Goal: Information Seeking & Learning: Understand process/instructions

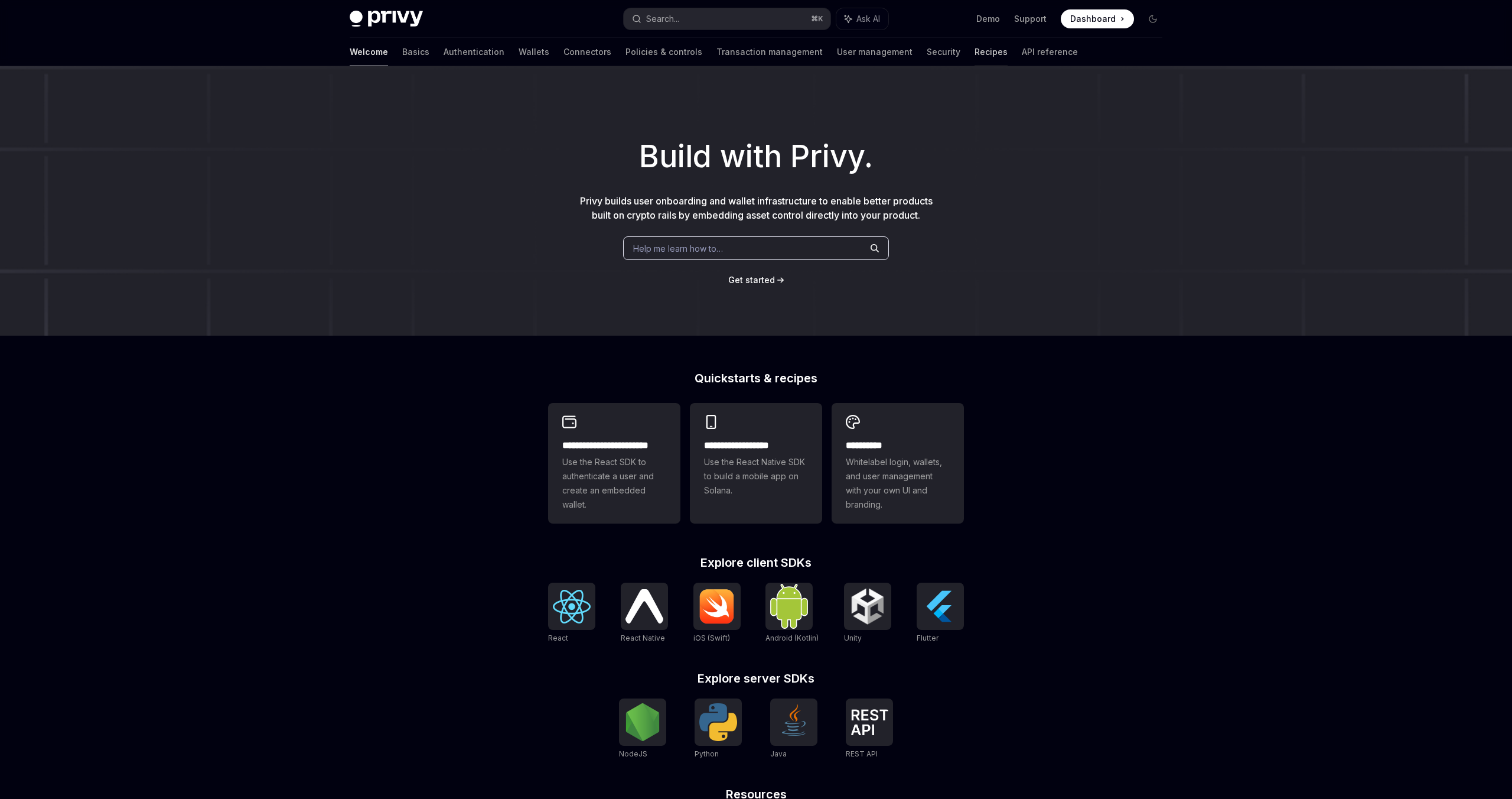
click at [974, 57] on link "Recipes" at bounding box center [991, 52] width 33 height 28
type textarea "*"
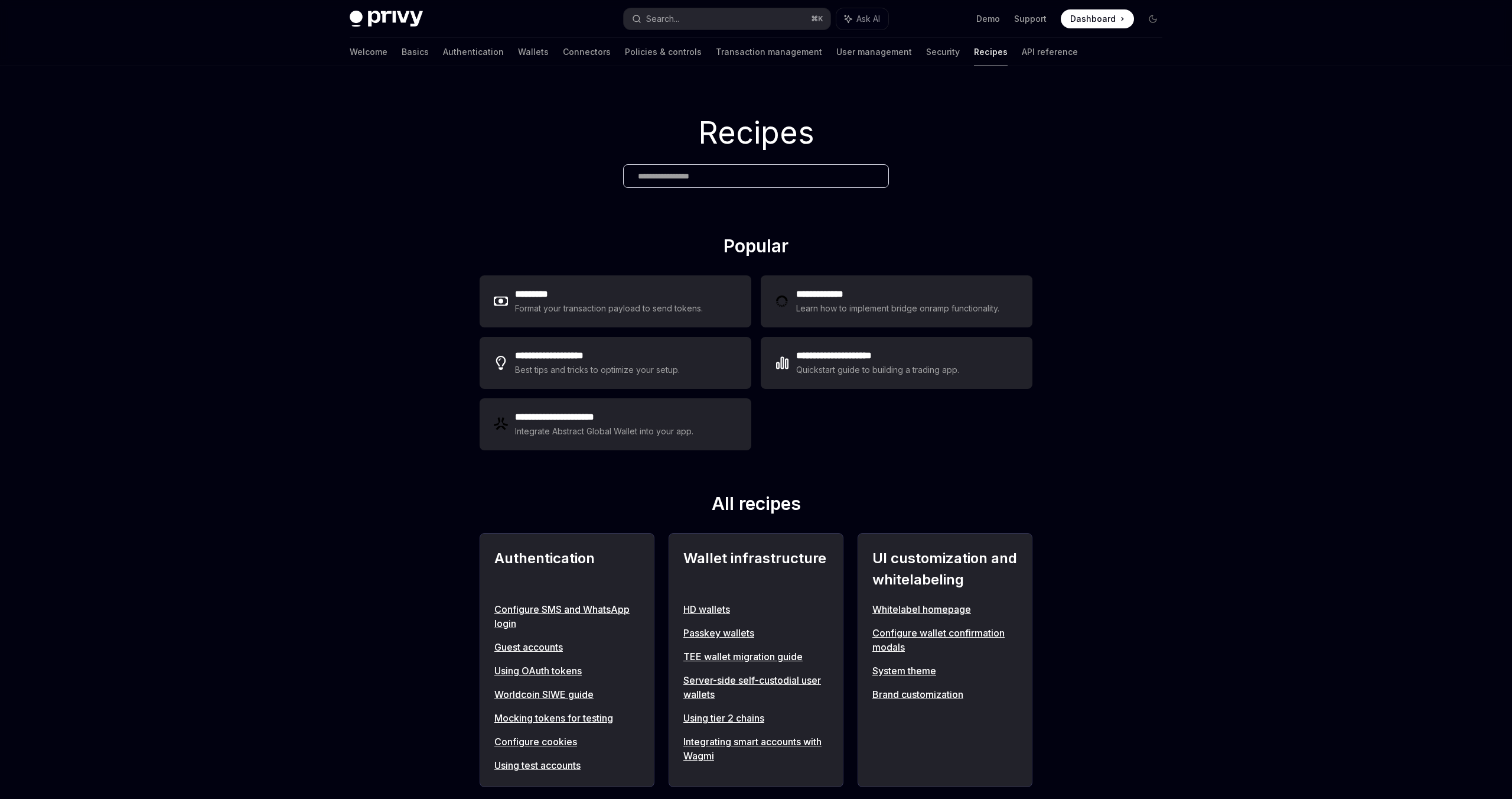
click at [847, 432] on div "**********" at bounding box center [756, 363] width 553 height 184
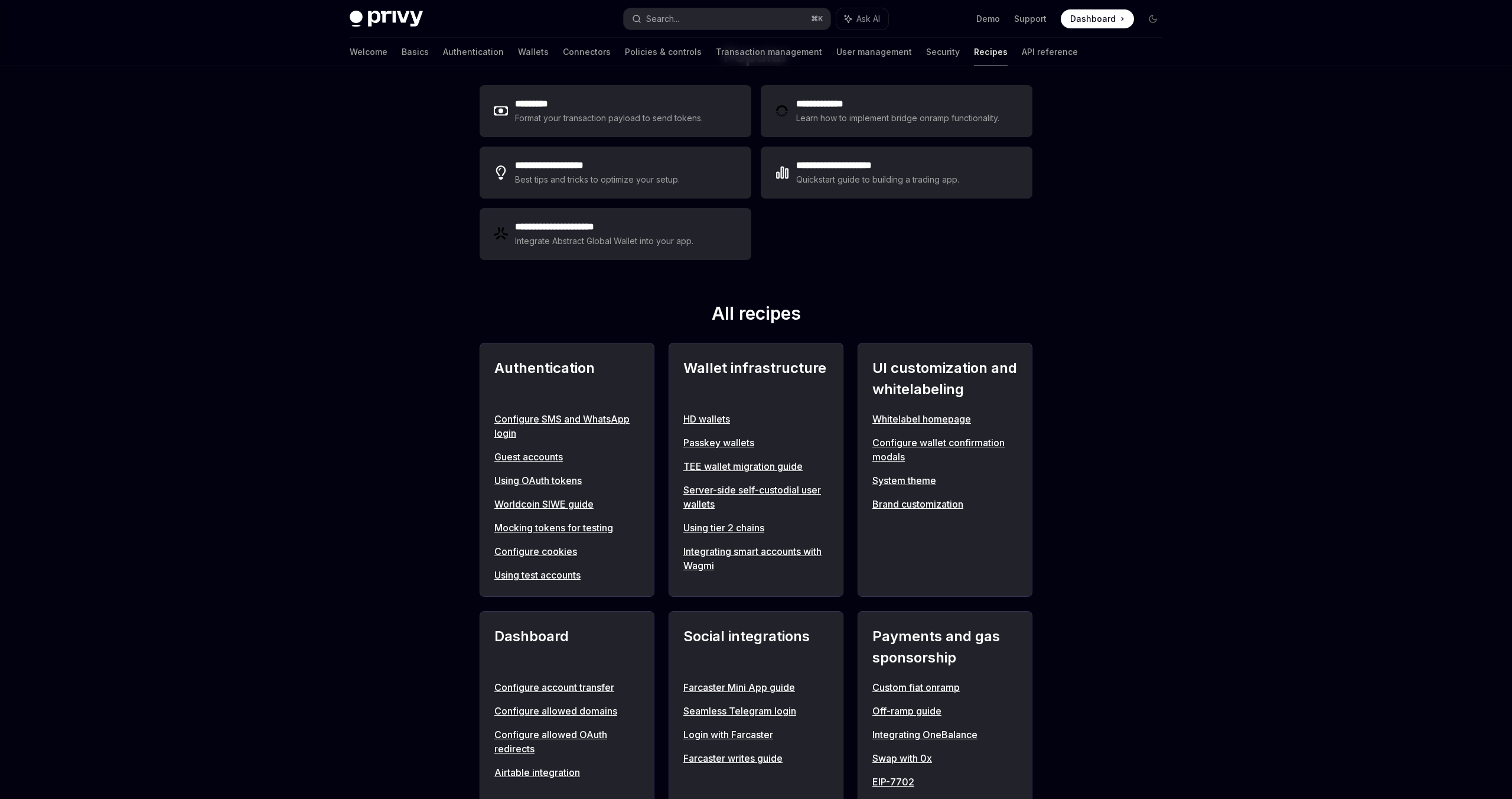
scroll to position [322, 0]
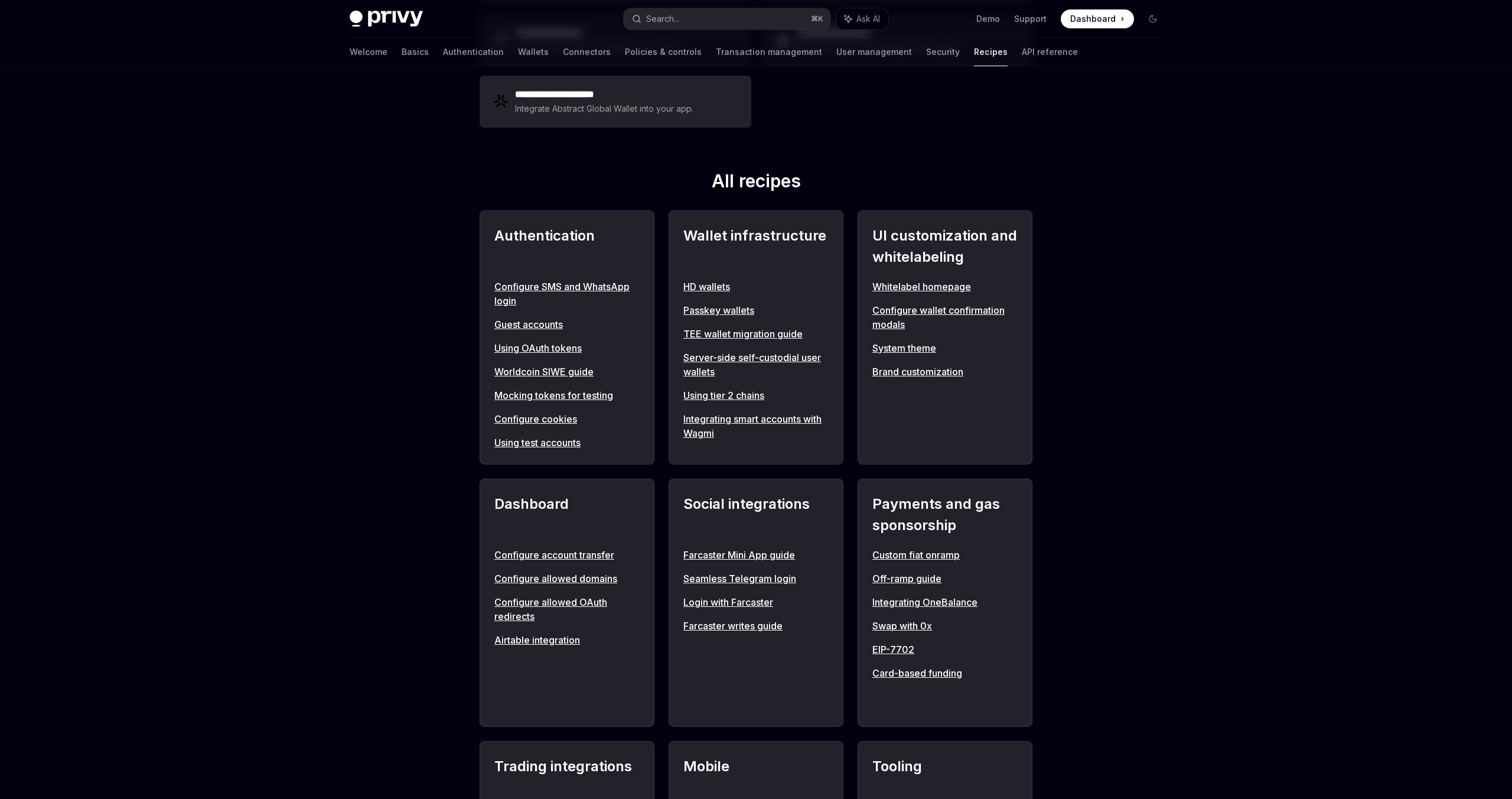
click at [996, 195] on h2 "All recipes" at bounding box center [756, 183] width 553 height 26
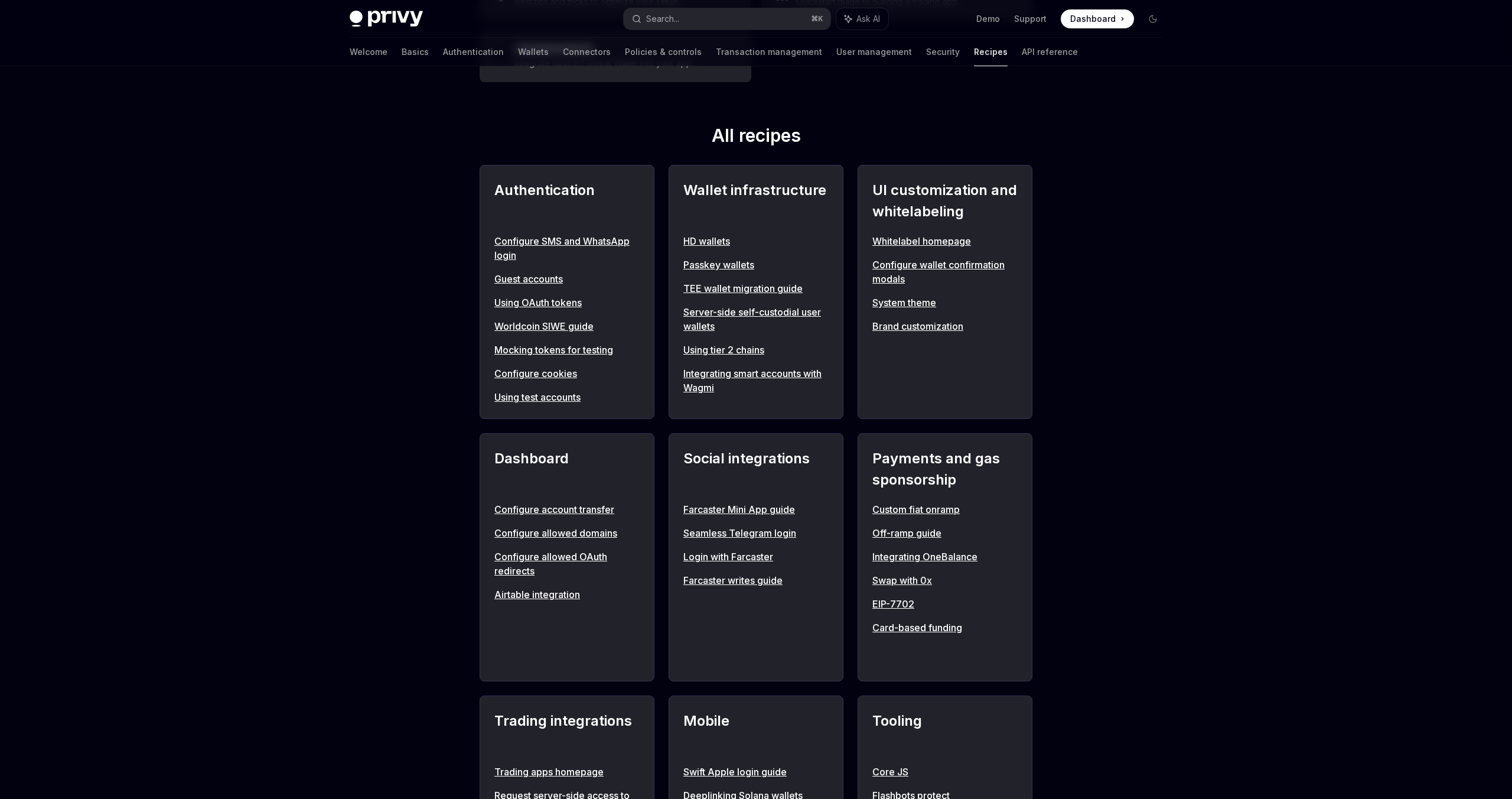
scroll to position [0, 0]
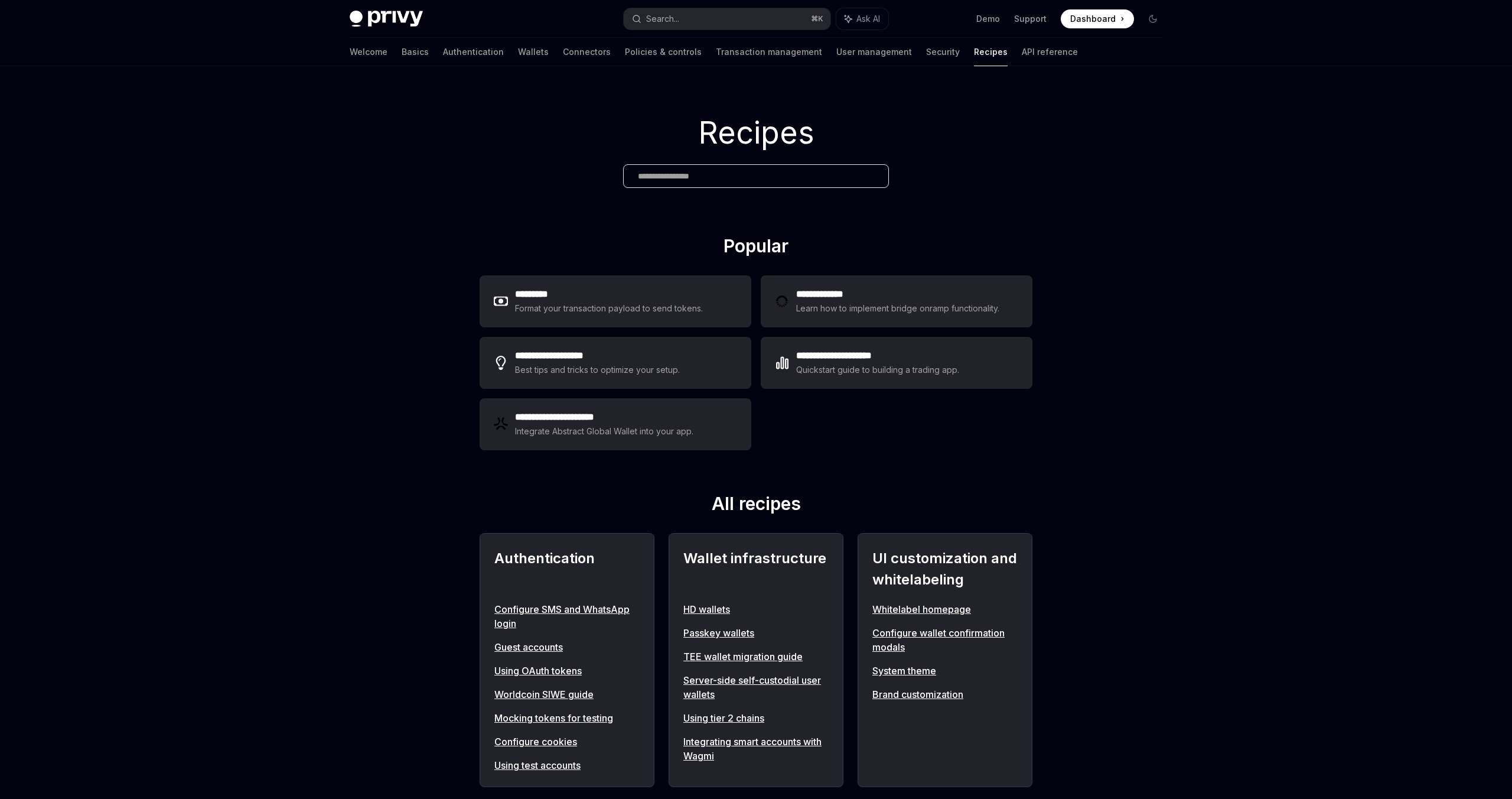
click at [687, 168] on div at bounding box center [756, 176] width 266 height 24
click at [686, 171] on input "text" at bounding box center [756, 176] width 237 height 12
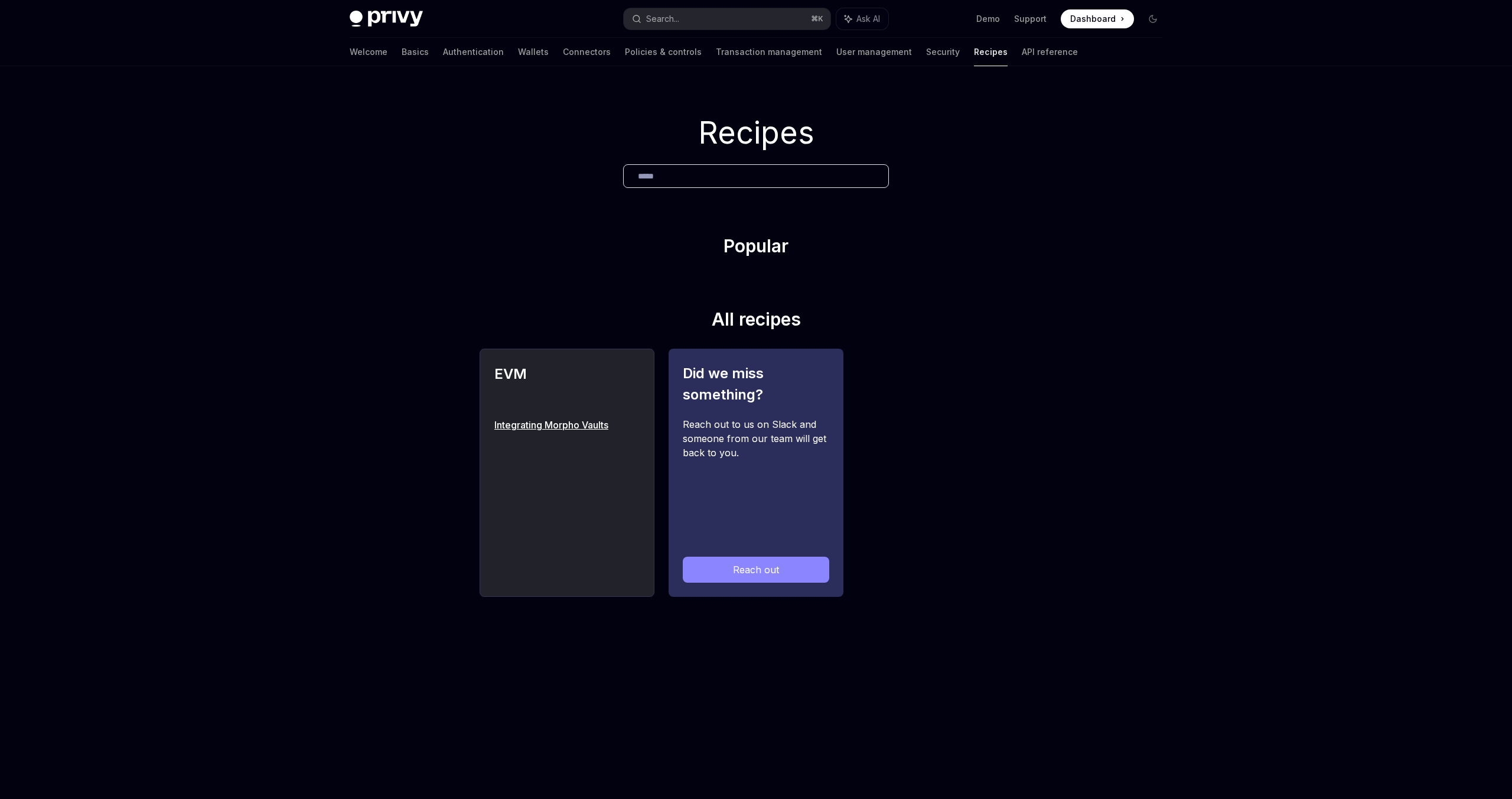
type input "******"
click at [522, 427] on link "Integrating Morpho Vaults" at bounding box center [567, 425] width 145 height 15
type textarea "*"
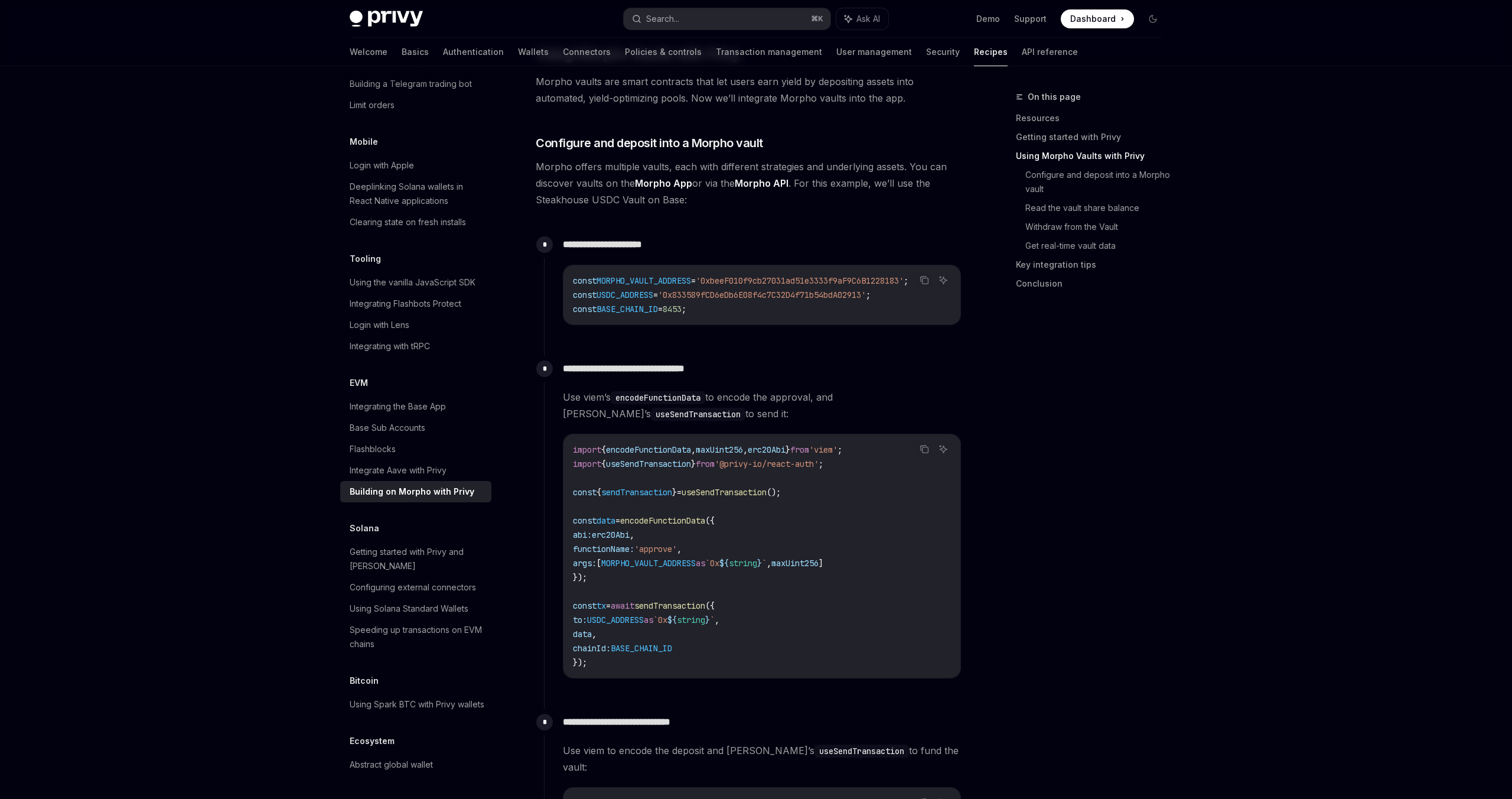
scroll to position [562, 0]
click at [1157, 529] on div "On this page Resources Getting started with Privy Using Morpho Vaults with Priv…" at bounding box center [1082, 444] width 179 height 709
click at [1160, 533] on div "On this page Resources Getting started with Privy Using Morpho Vaults with Priv…" at bounding box center [1082, 444] width 179 height 709
click at [1143, 526] on div "On this page Resources Getting started with Privy Using Morpho Vaults with Priv…" at bounding box center [1082, 444] width 179 height 709
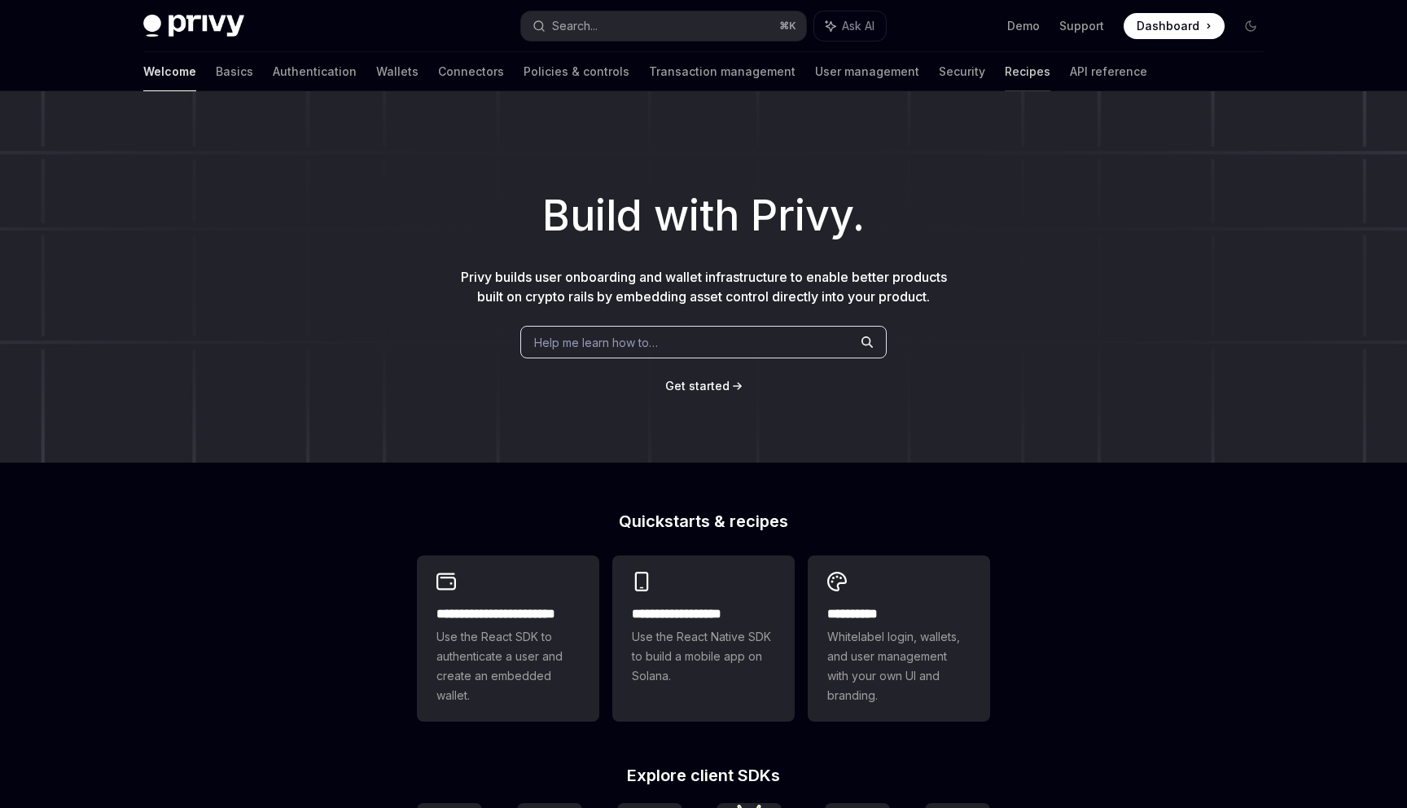
click at [1005, 72] on link "Recipes" at bounding box center [1028, 71] width 46 height 39
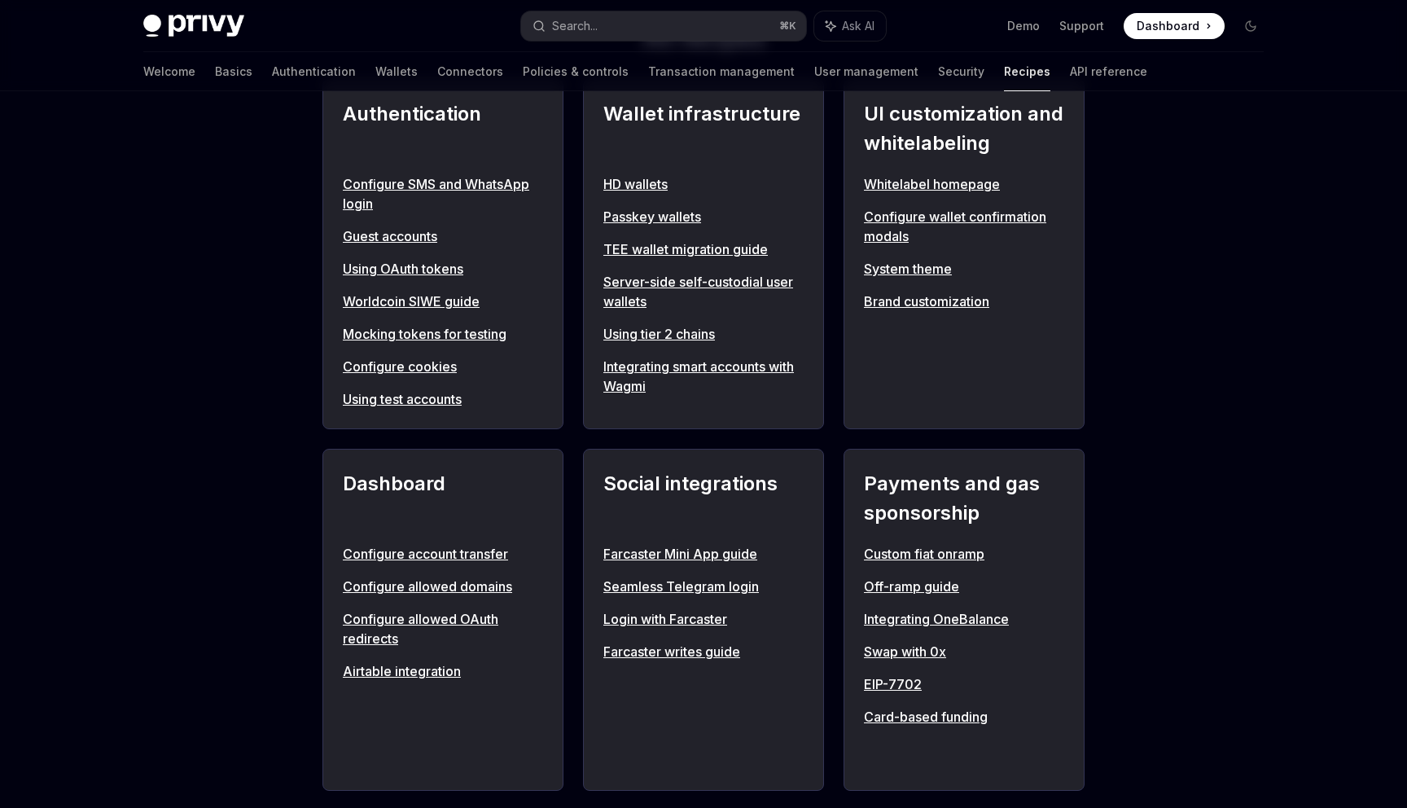
scroll to position [699, 0]
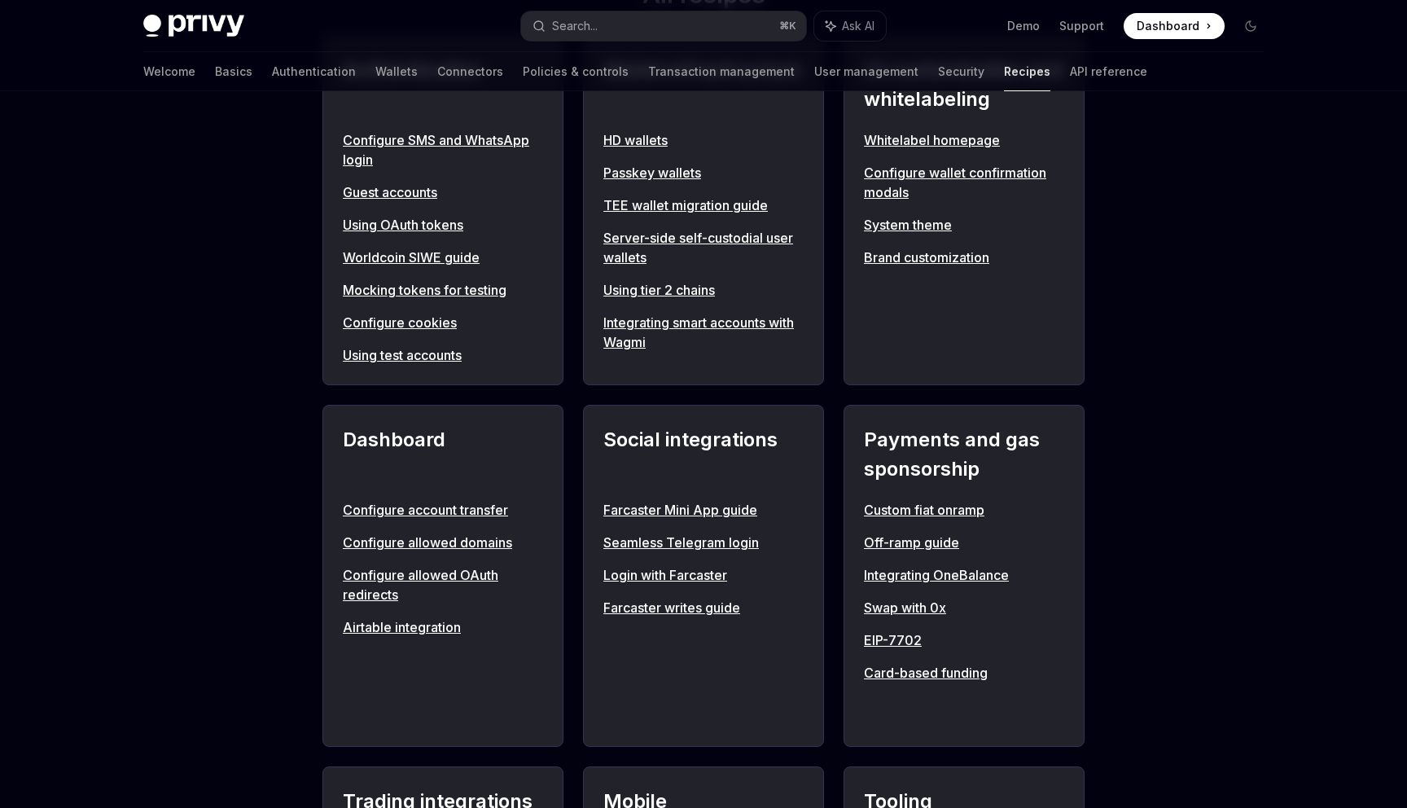
click at [649, 291] on link "Using tier 2 chains" at bounding box center [703, 290] width 200 height 20
type textarea "*"
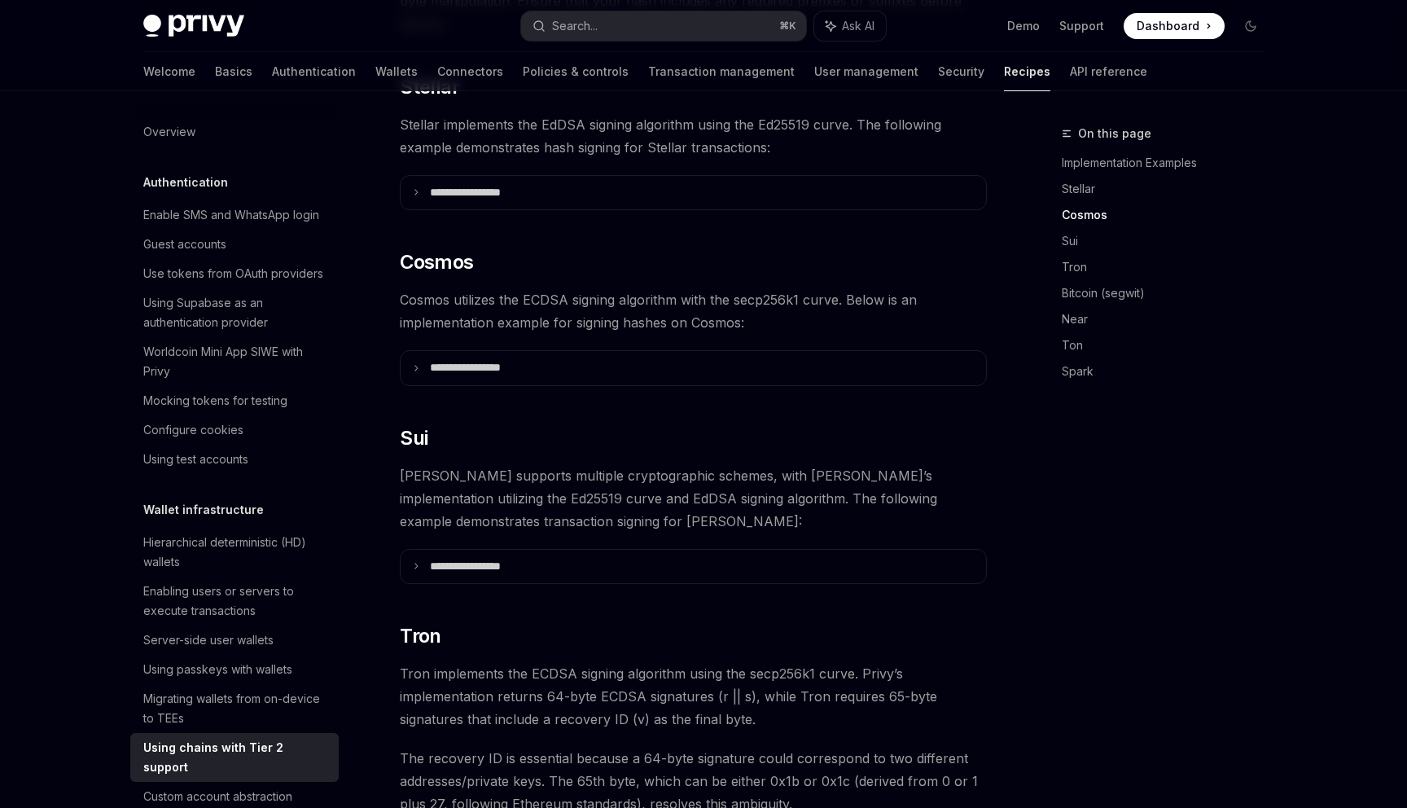
scroll to position [837, 0]
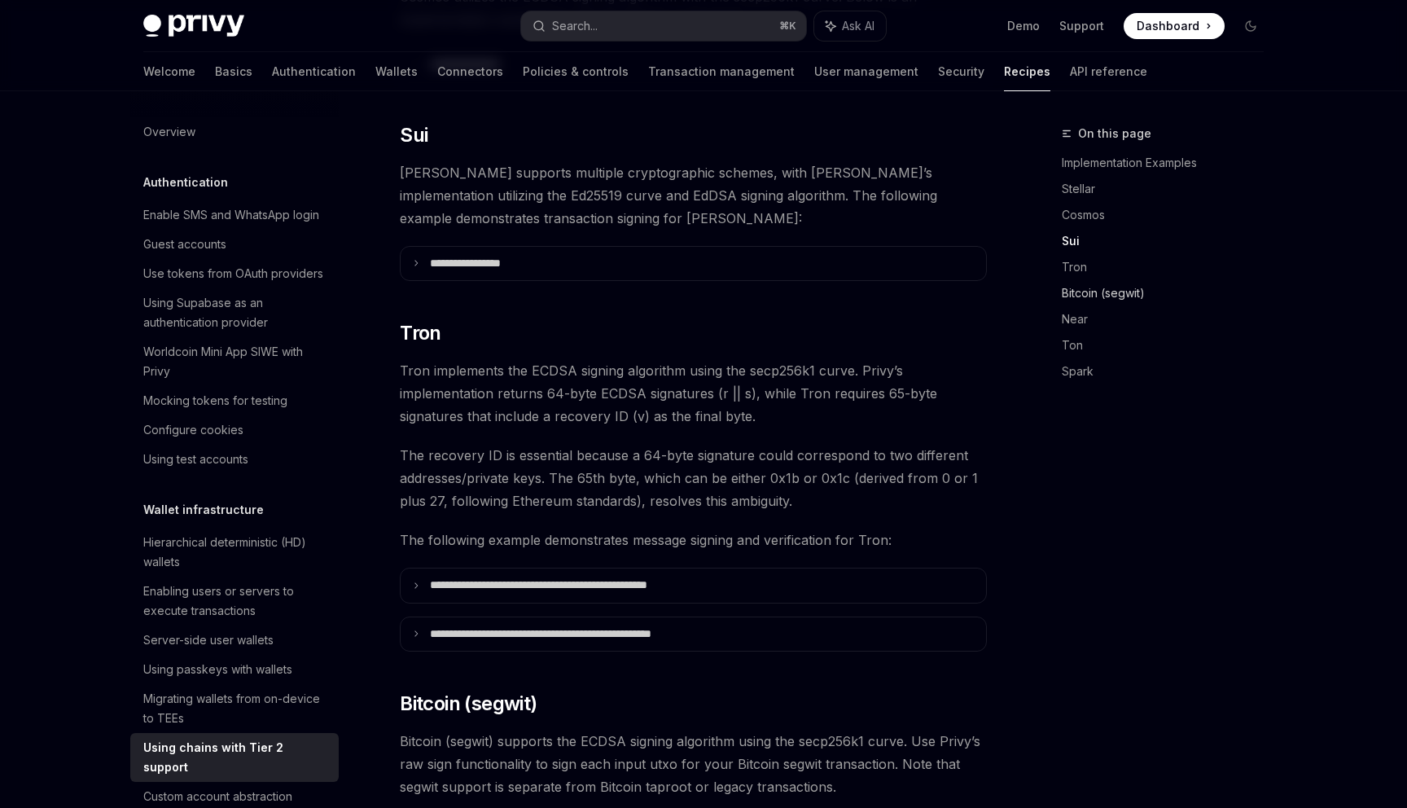
click at [1084, 299] on link "Bitcoin (segwit)" at bounding box center [1169, 293] width 215 height 26
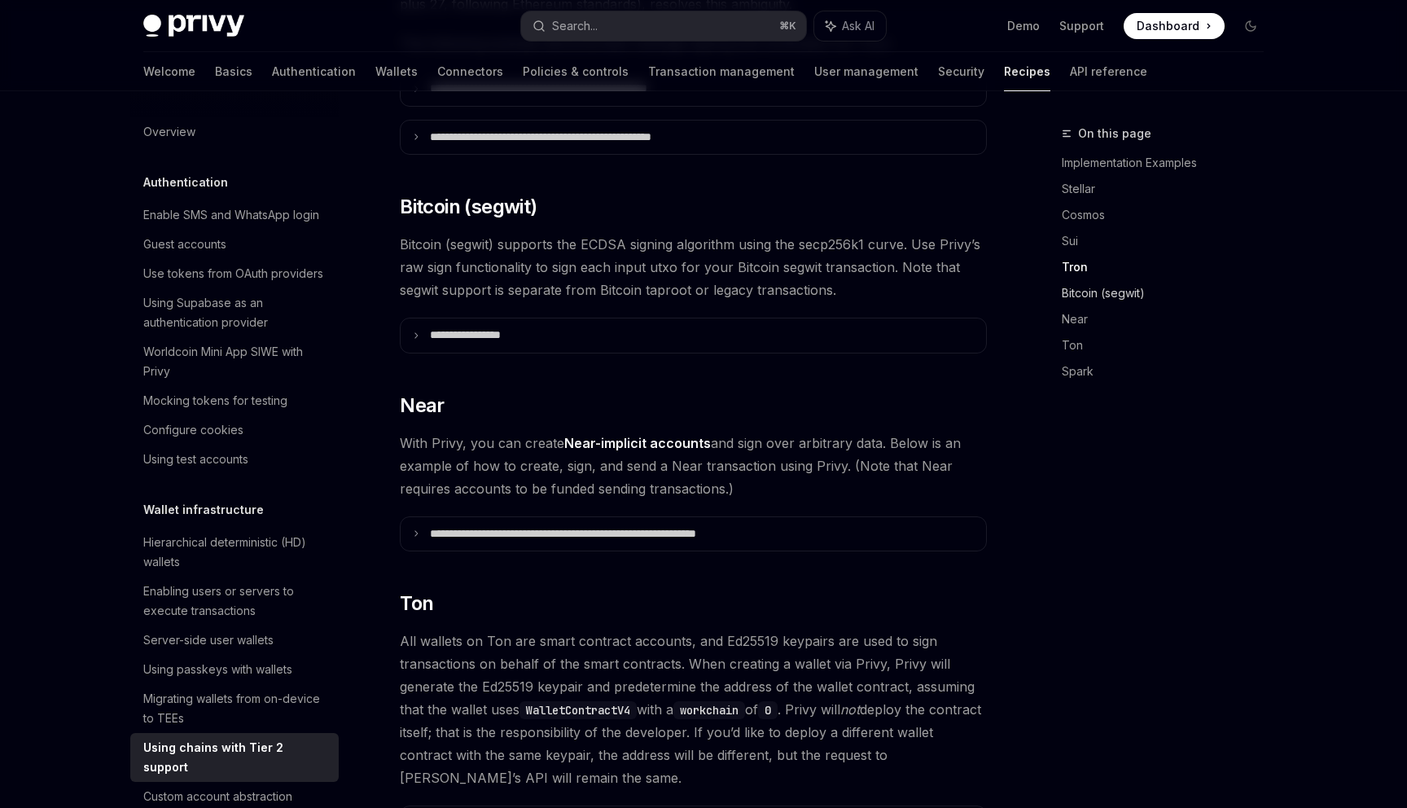
scroll to position [1381, 0]
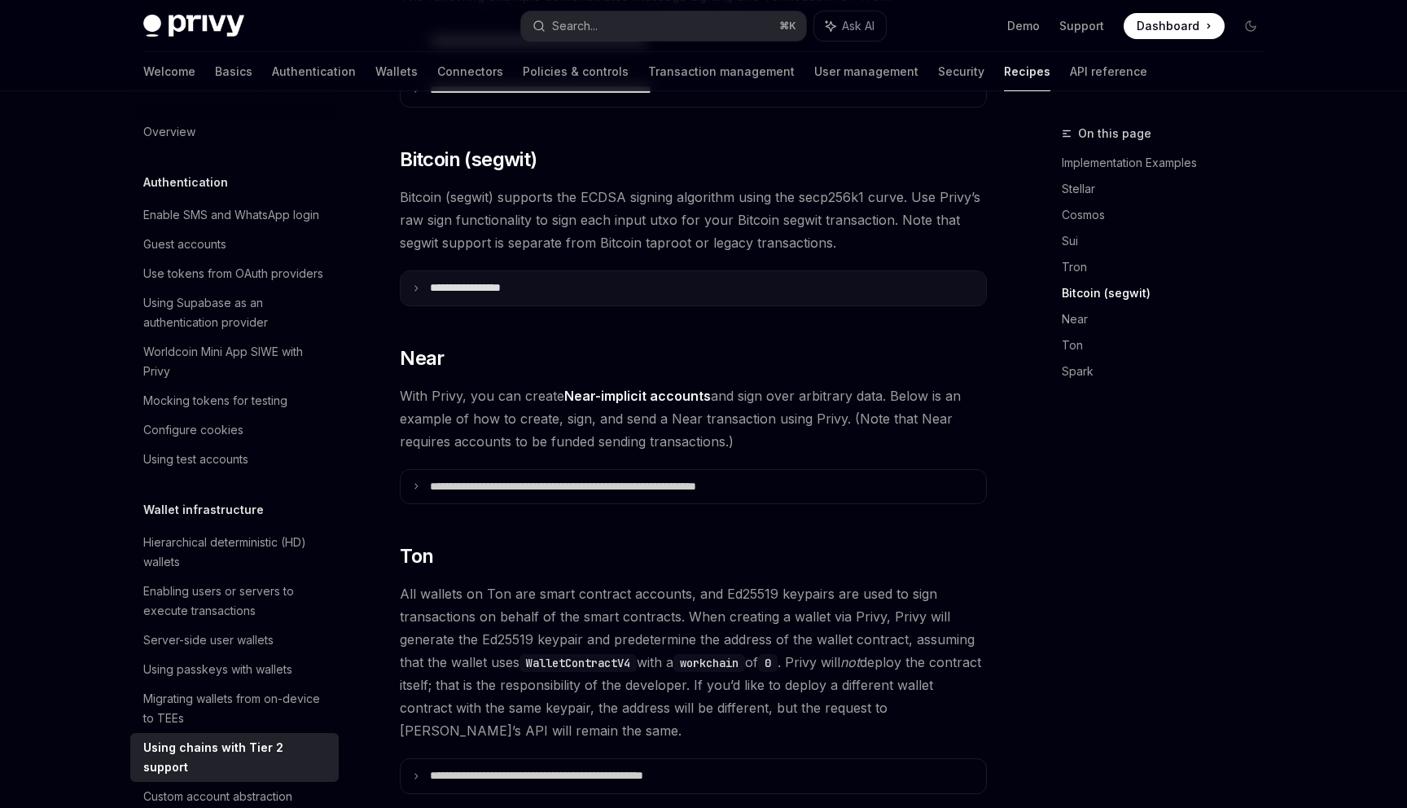
click at [530, 273] on summary "**********" at bounding box center [693, 288] width 585 height 34
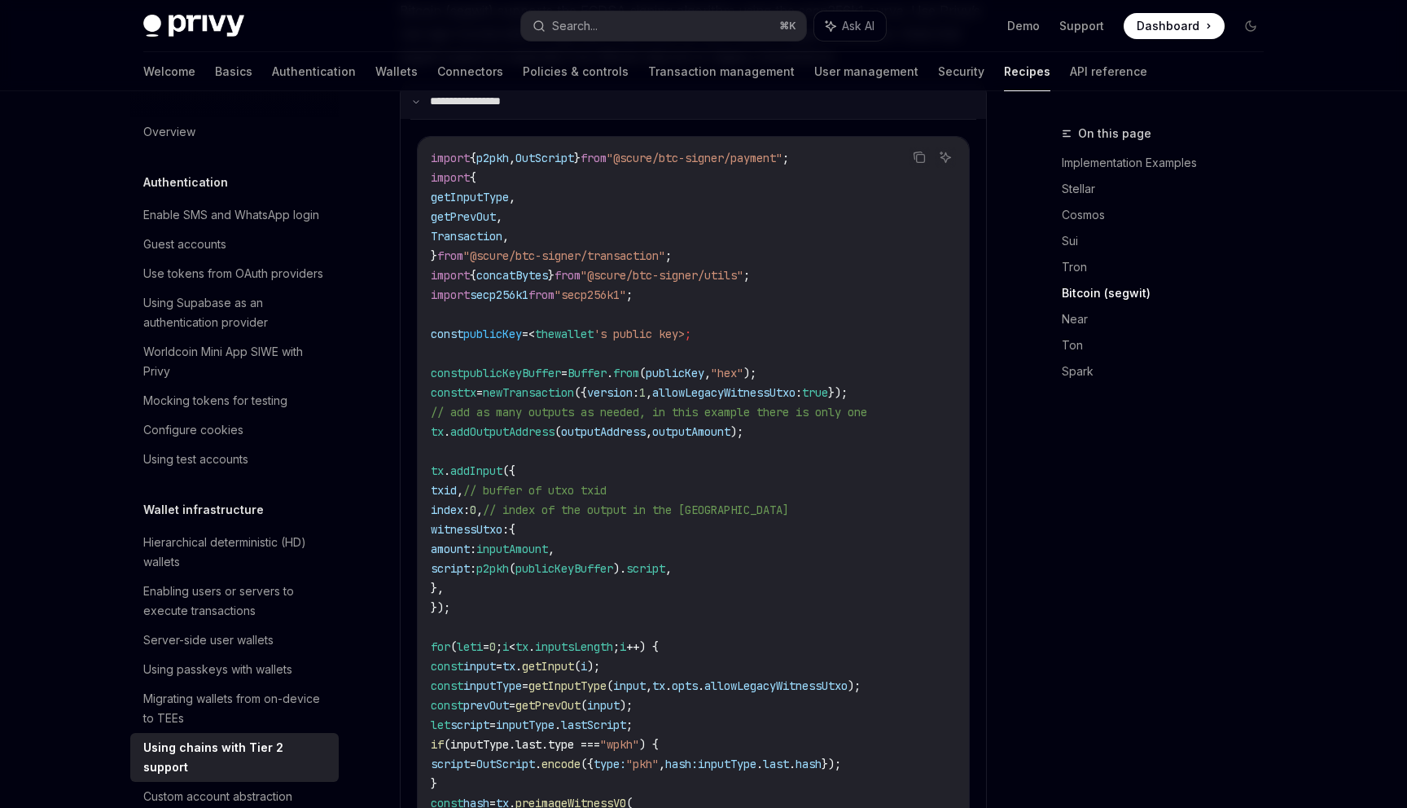
scroll to position [1536, 0]
